Goal: Task Accomplishment & Management: Manage account settings

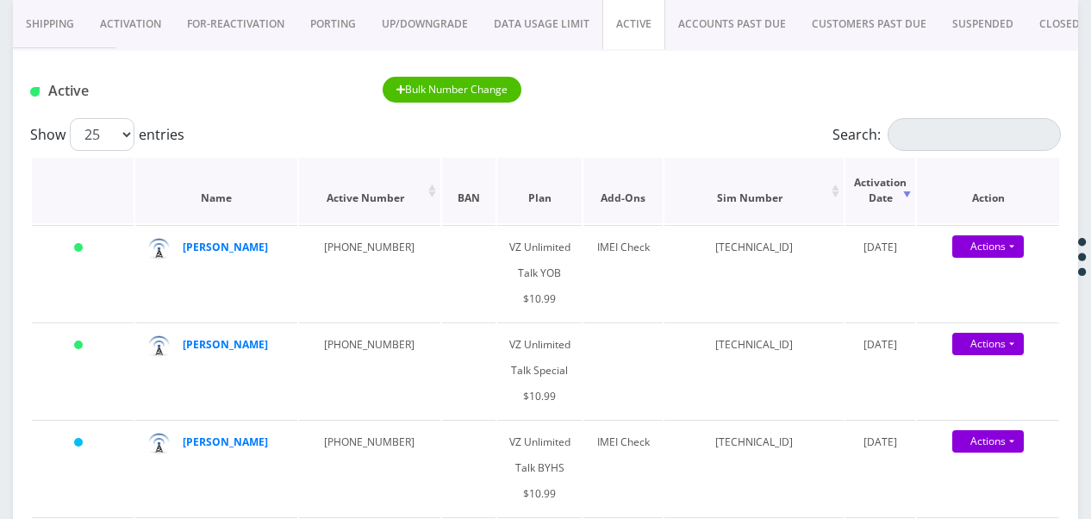
scroll to position [172, 0]
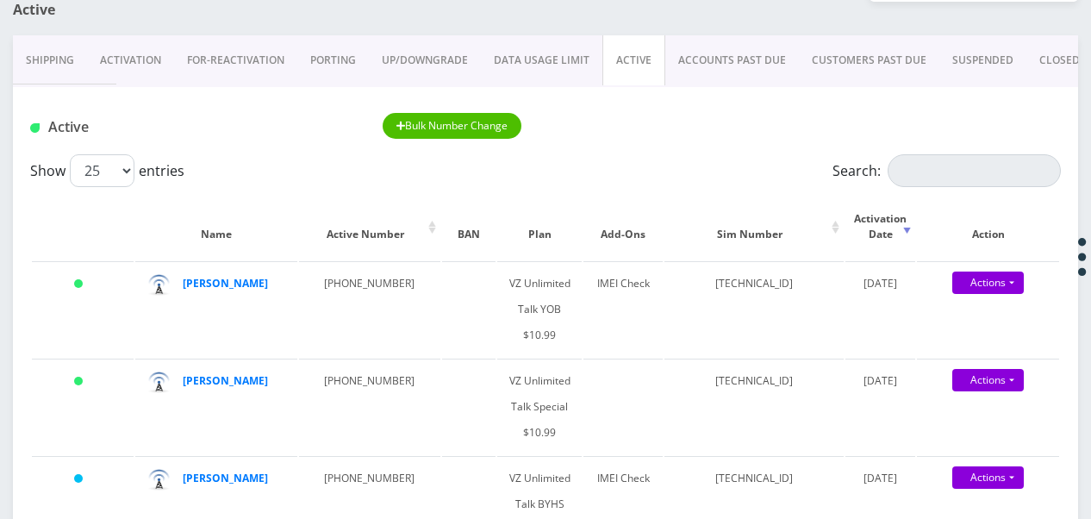
click at [939, 180] on input "Search:" at bounding box center [973, 170] width 173 height 33
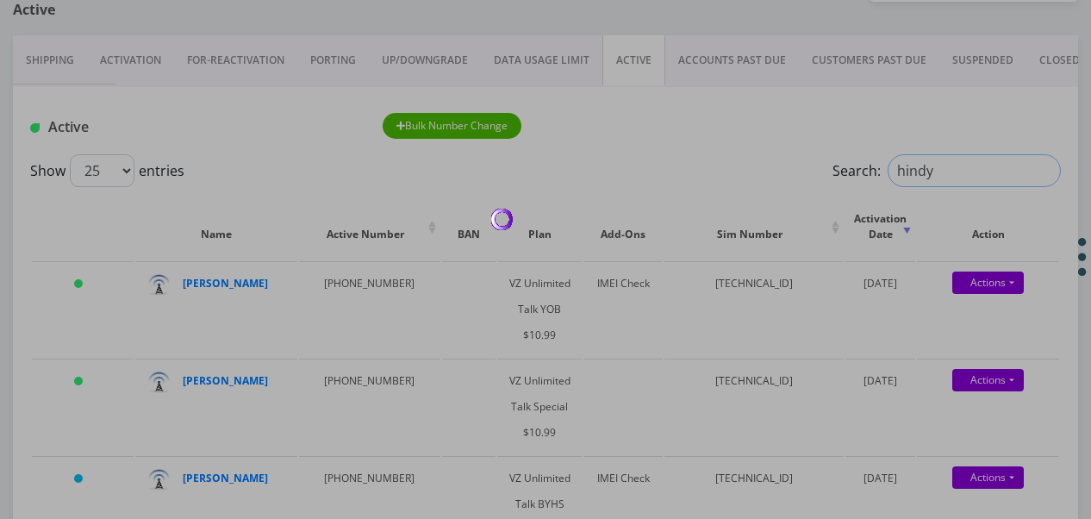
type input "hindy"
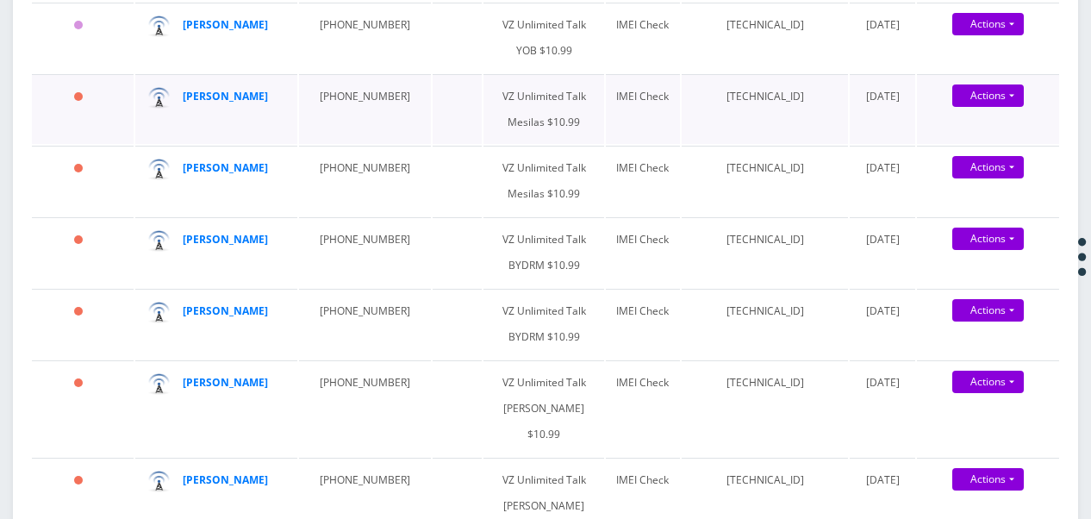
scroll to position [345, 0]
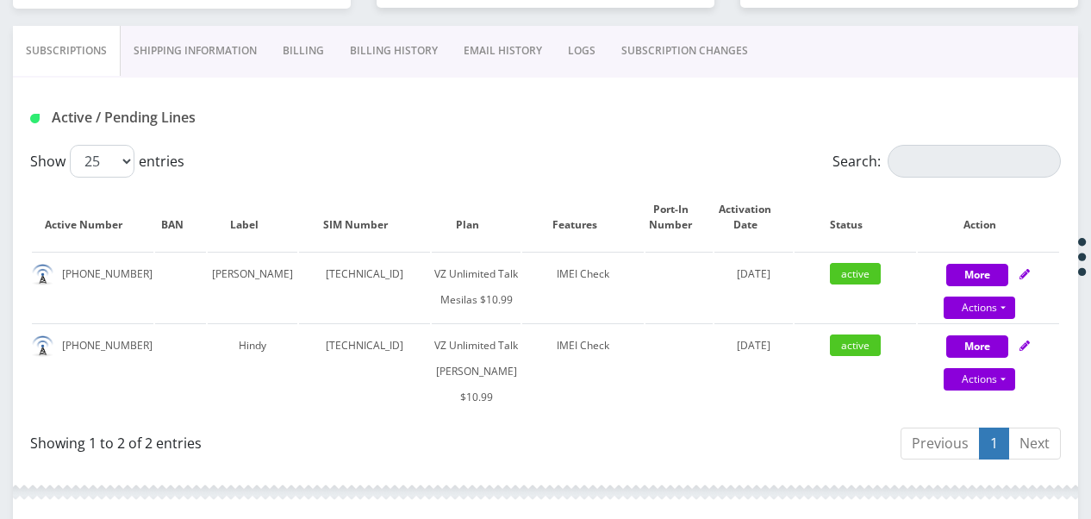
scroll to position [345, 0]
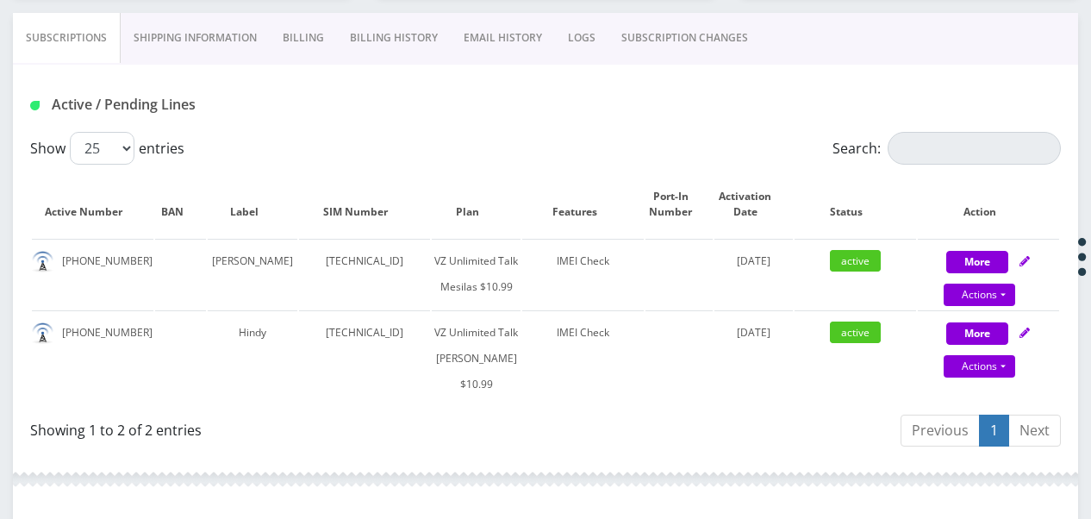
click at [274, 24] on link "Billing" at bounding box center [303, 38] width 67 height 50
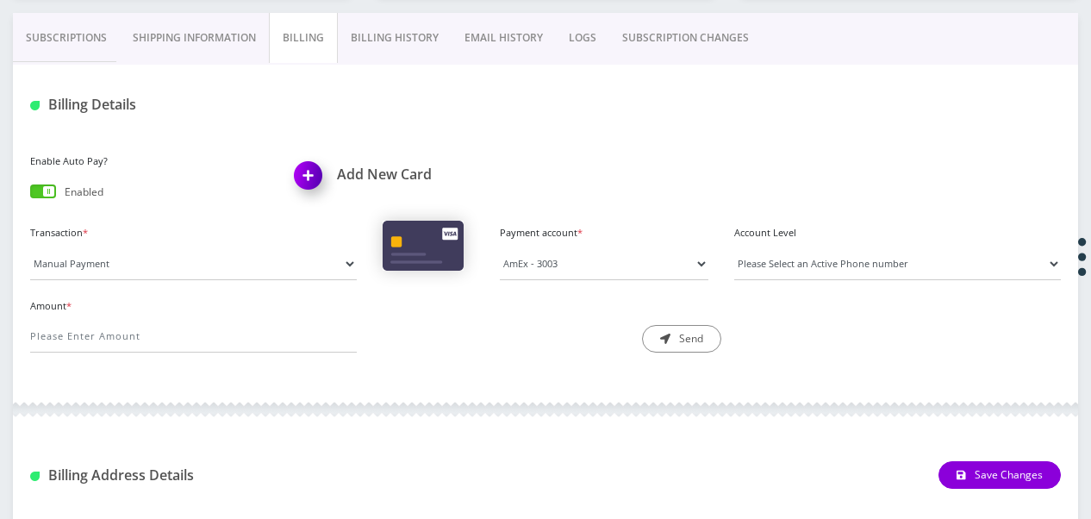
click at [373, 40] on link "Billing History" at bounding box center [395, 38] width 114 height 50
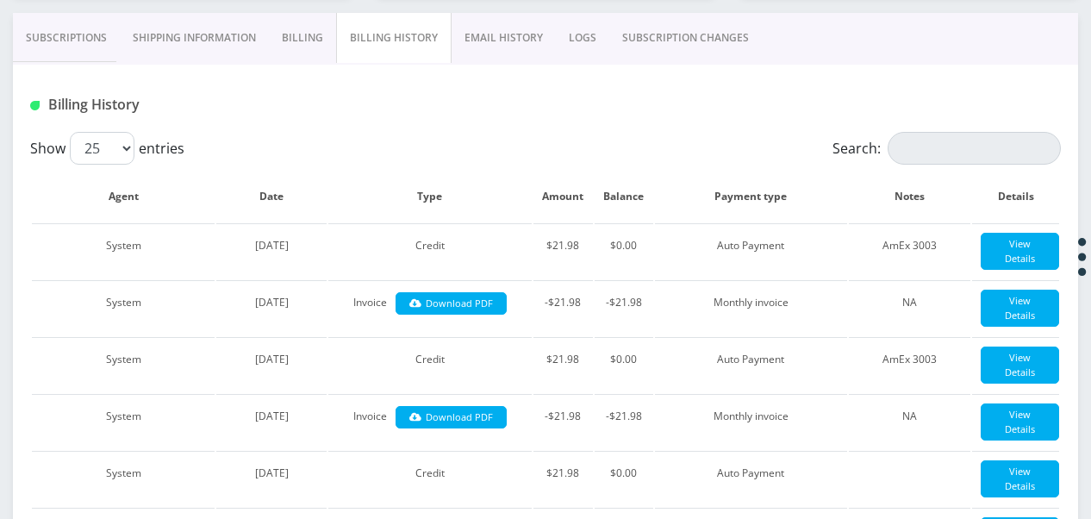
click at [288, 50] on link "Billing" at bounding box center [302, 38] width 67 height 50
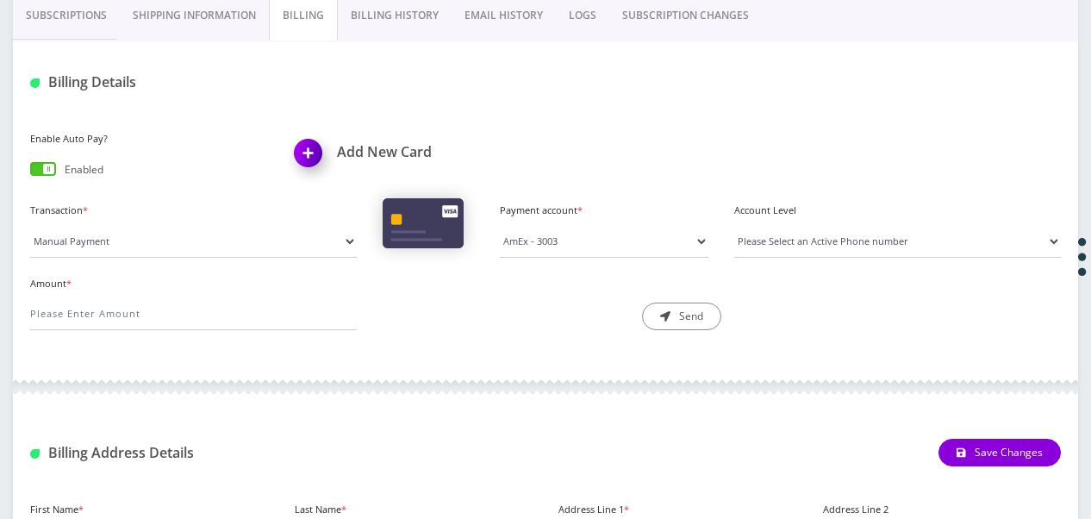
scroll to position [366, 0]
click at [224, 34] on link "Shipping Information" at bounding box center [194, 16] width 149 height 50
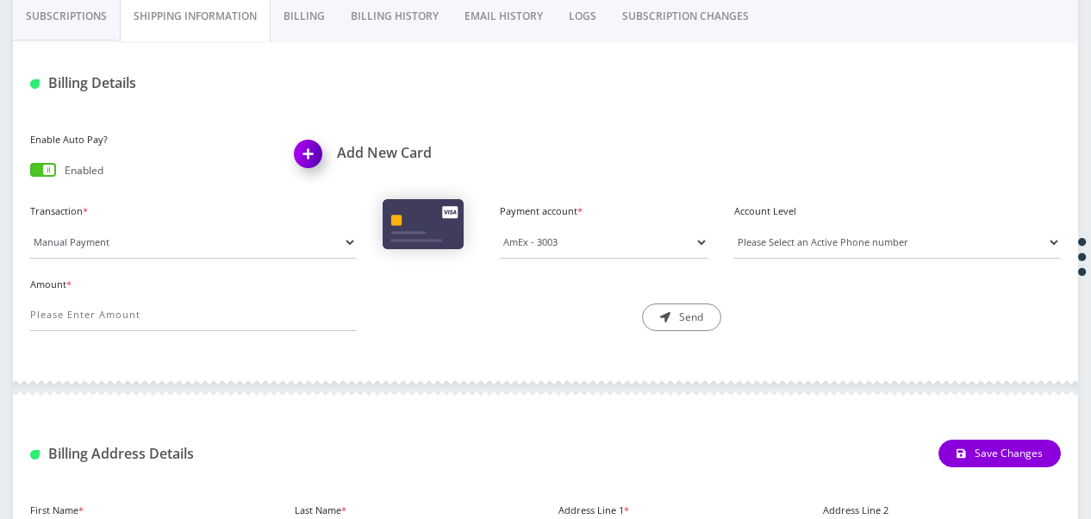
scroll to position [340, 0]
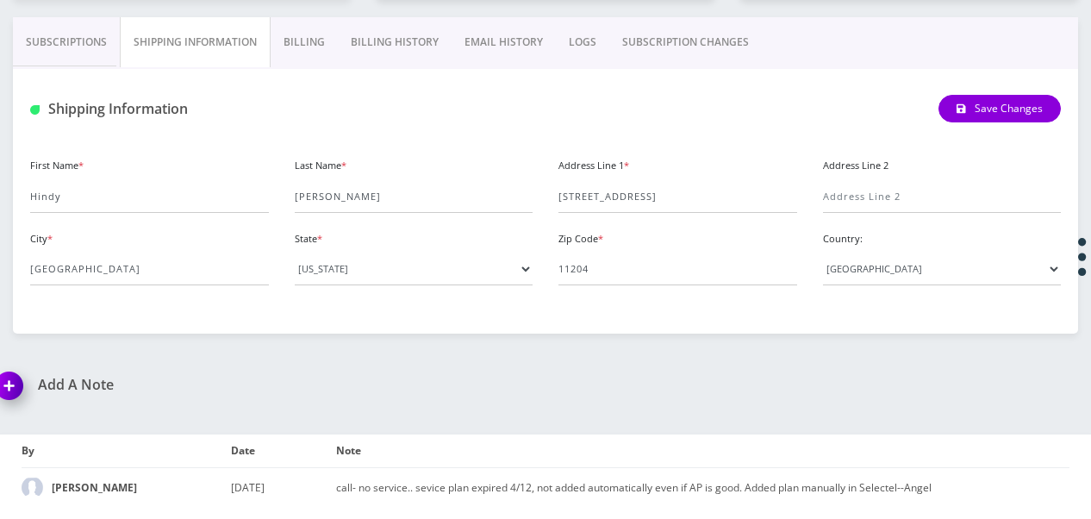
click at [433, 37] on link "Billing History" at bounding box center [395, 42] width 114 height 50
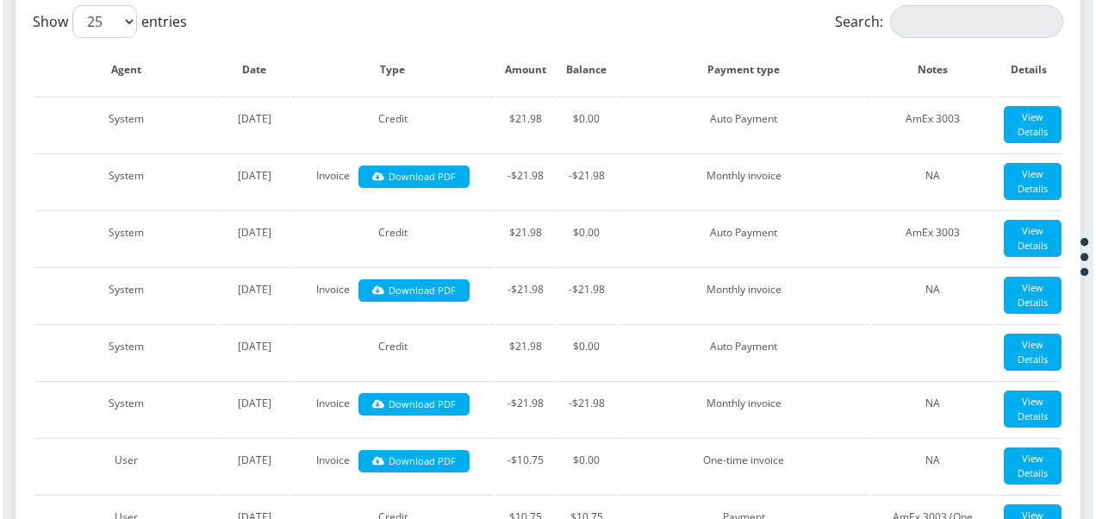
scroll to position [340, 0]
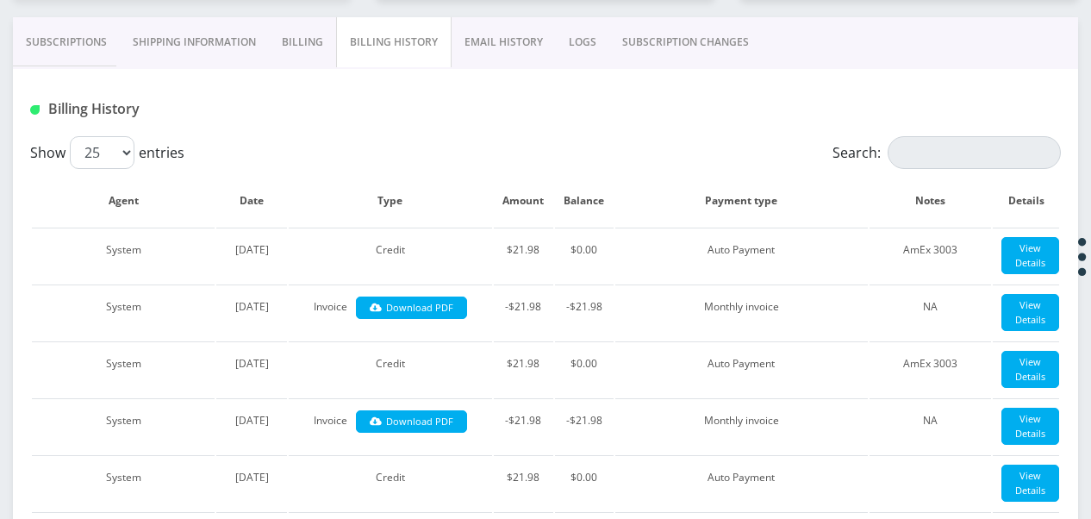
click at [59, 60] on link "Subscriptions" at bounding box center [66, 42] width 107 height 50
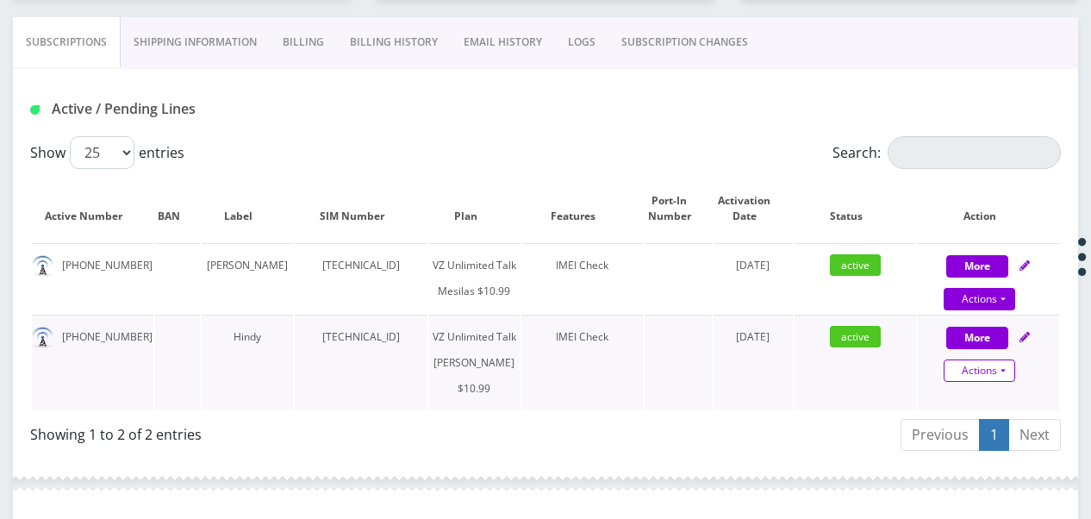
click at [1008, 382] on link "Actions" at bounding box center [979, 370] width 72 height 22
select select "366"
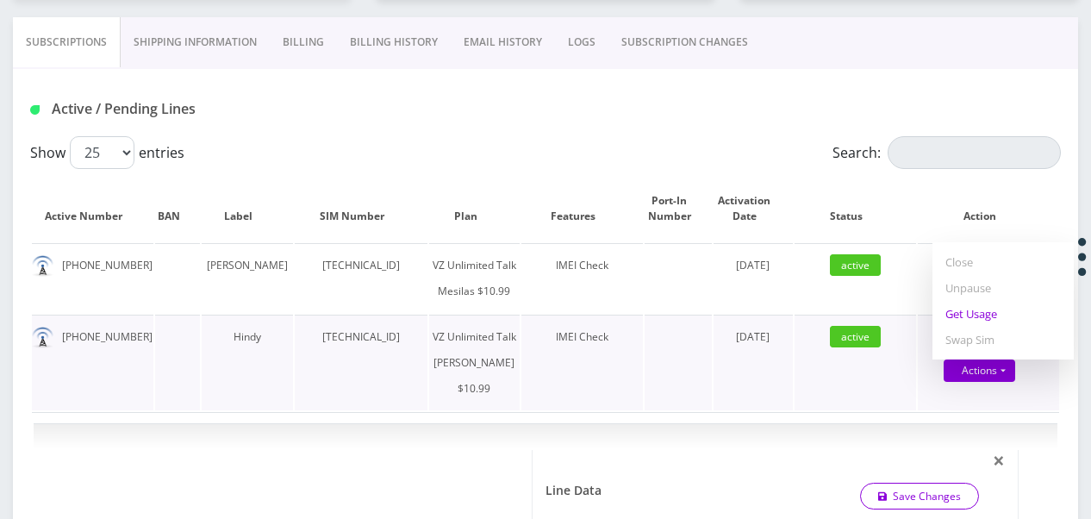
click at [997, 327] on link "Get Usage" at bounding box center [1002, 314] width 141 height 26
select select "366"
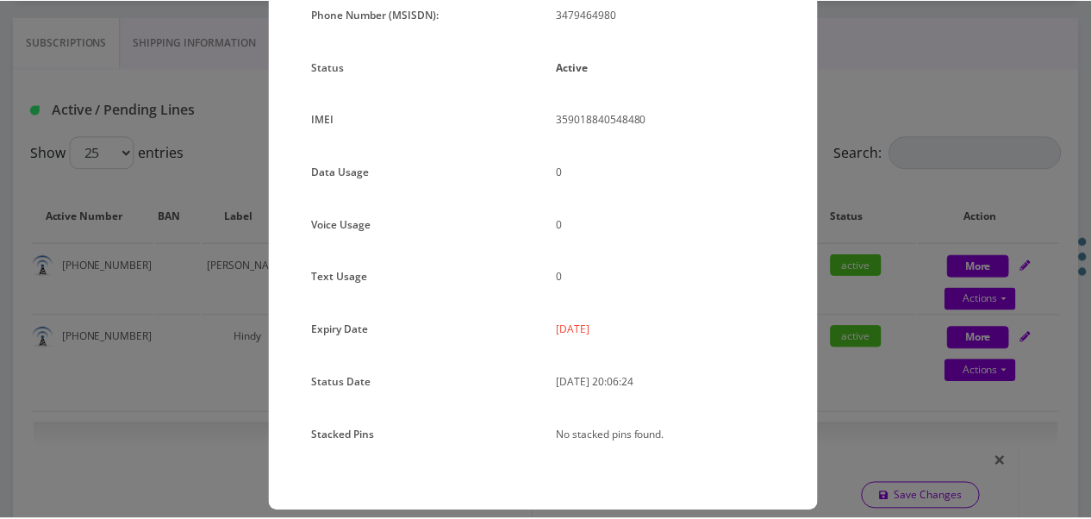
scroll to position [211, 0]
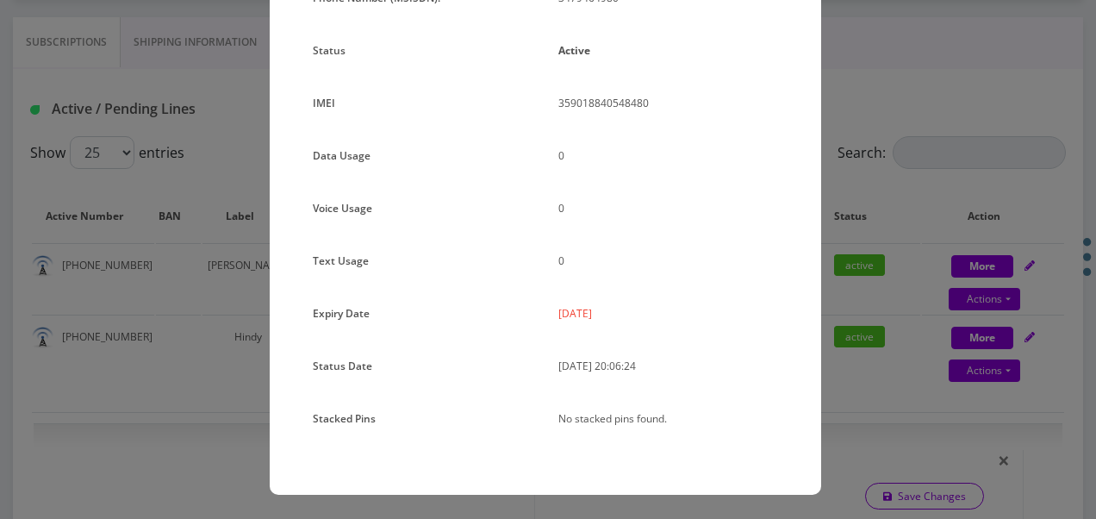
click at [900, 351] on div "× Subscription Info Plan Name TT 4G Monthly Unlimited Voice Plan Phone Number (…" at bounding box center [548, 259] width 1096 height 519
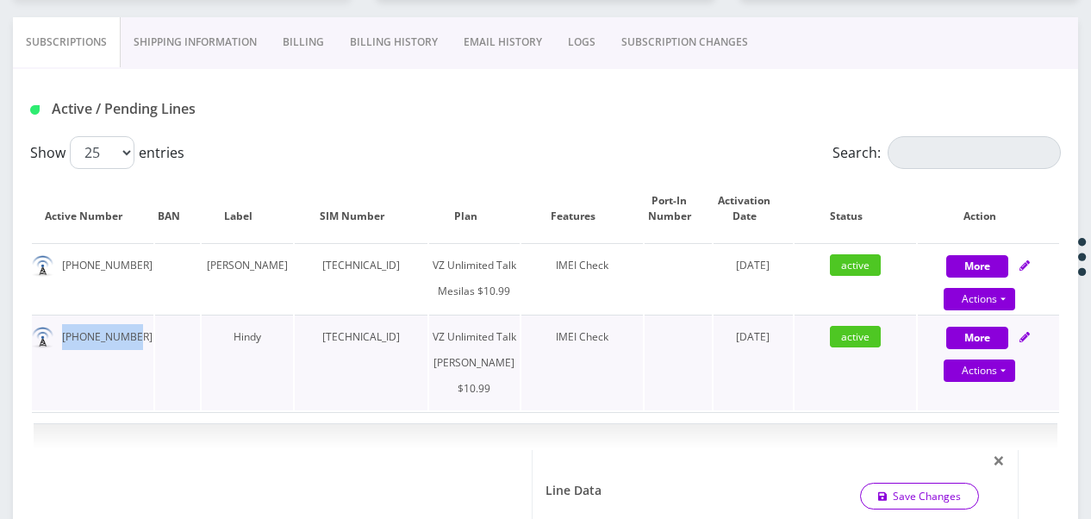
drag, startPoint x: 60, startPoint y: 367, endPoint x: 128, endPoint y: 357, distance: 68.0
click at [128, 357] on td "347-946-4980" at bounding box center [92, 362] width 121 height 96
drag, startPoint x: 128, startPoint y: 357, endPoint x: 119, endPoint y: 362, distance: 10.0
copy td "347-946-4980"
click at [300, 48] on link "Billing" at bounding box center [303, 42] width 67 height 50
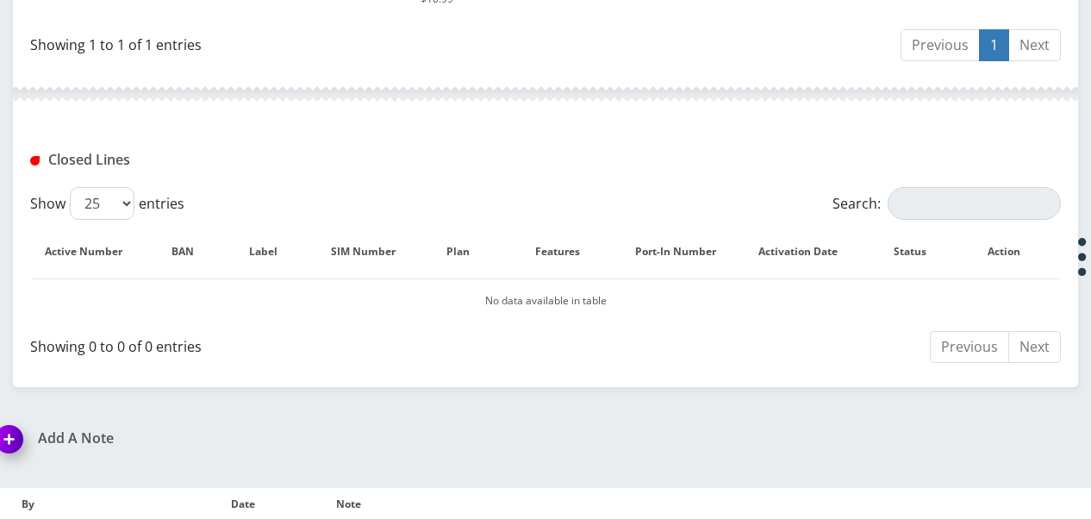
scroll to position [689, 0]
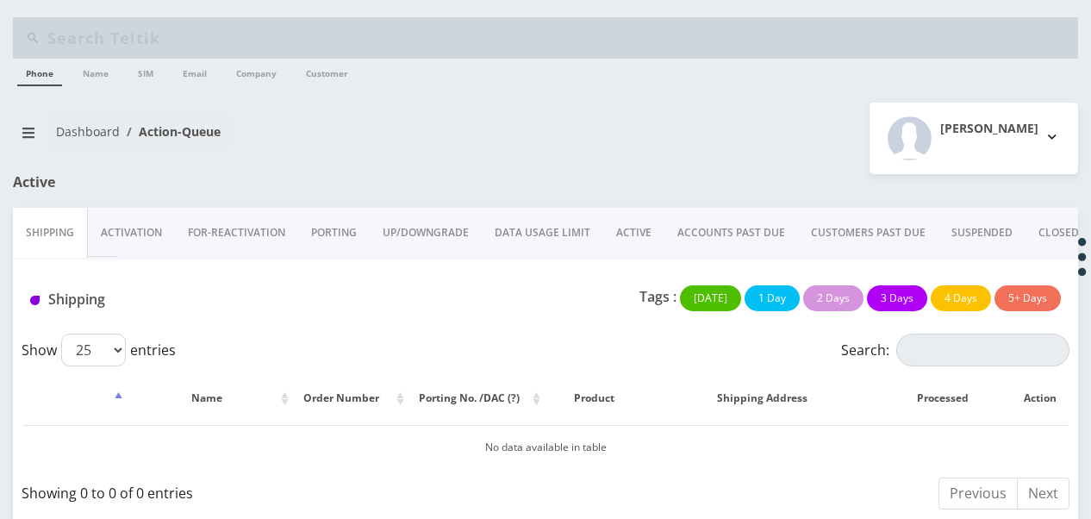
click at [626, 226] on link "ACTIVE" at bounding box center [633, 233] width 61 height 50
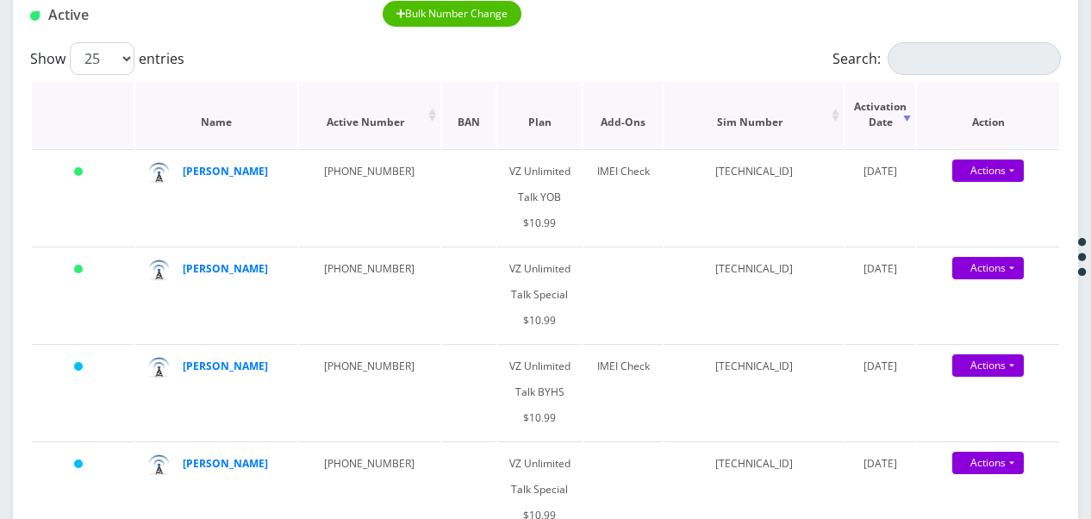
scroll to position [258, 0]
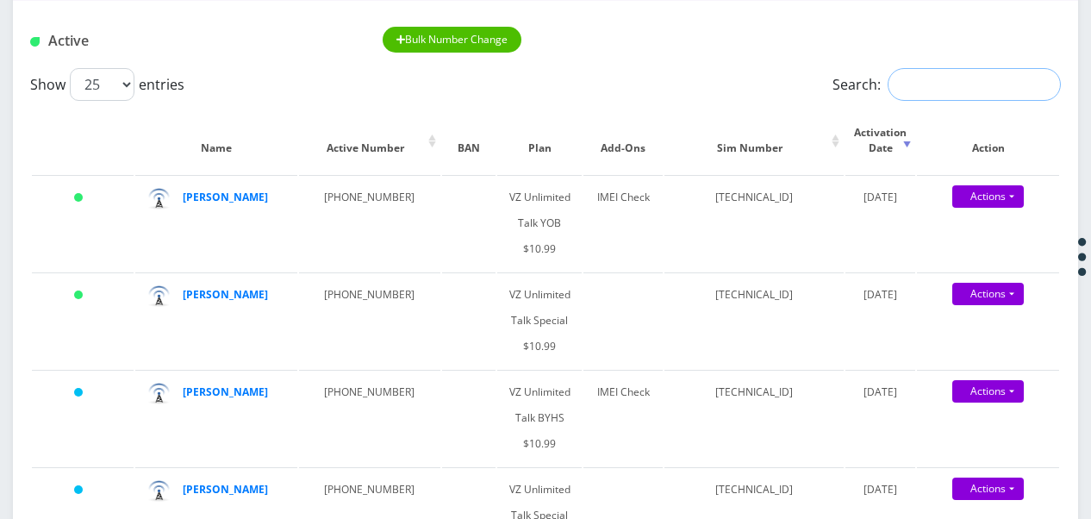
click at [919, 83] on input "Search:" at bounding box center [973, 84] width 173 height 33
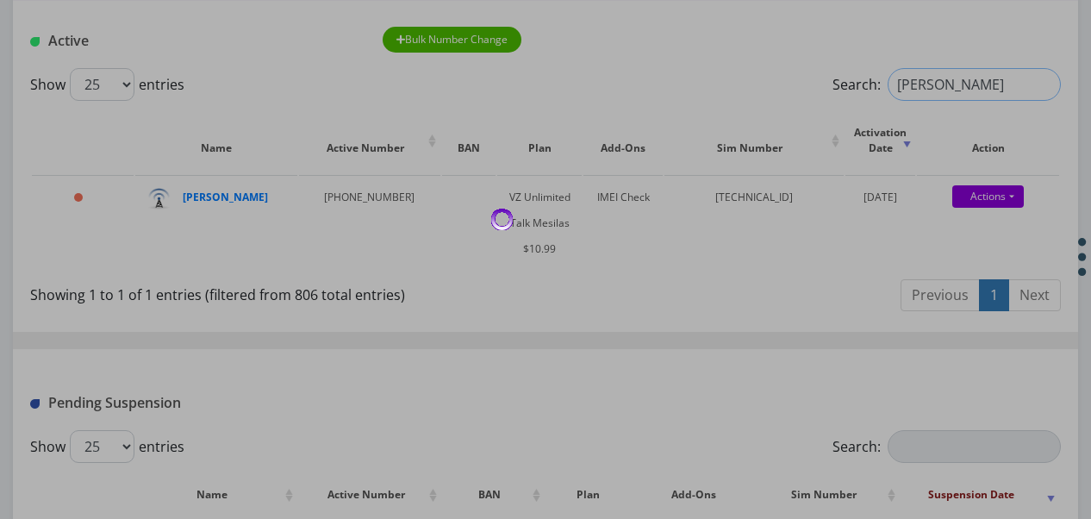
type input "[PERSON_NAME] perlst"
